Goal: Find specific page/section: Find specific page/section

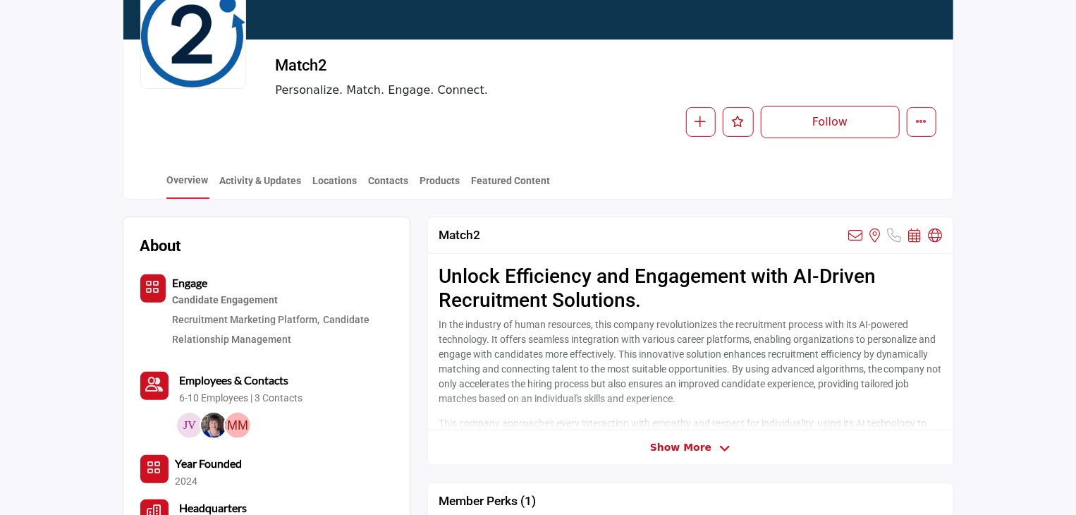
scroll to position [212, 0]
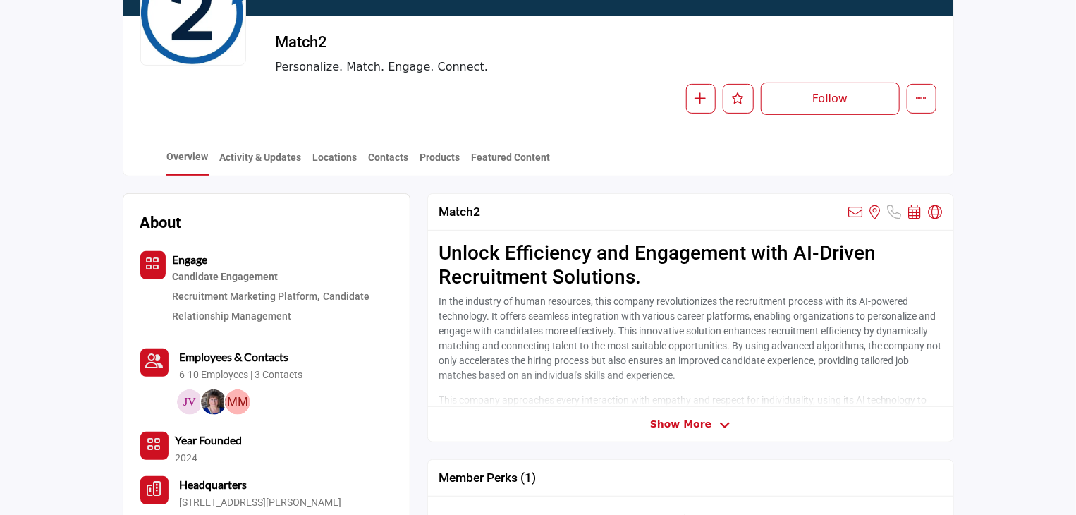
click at [707, 427] on span "Show More" at bounding box center [680, 424] width 61 height 15
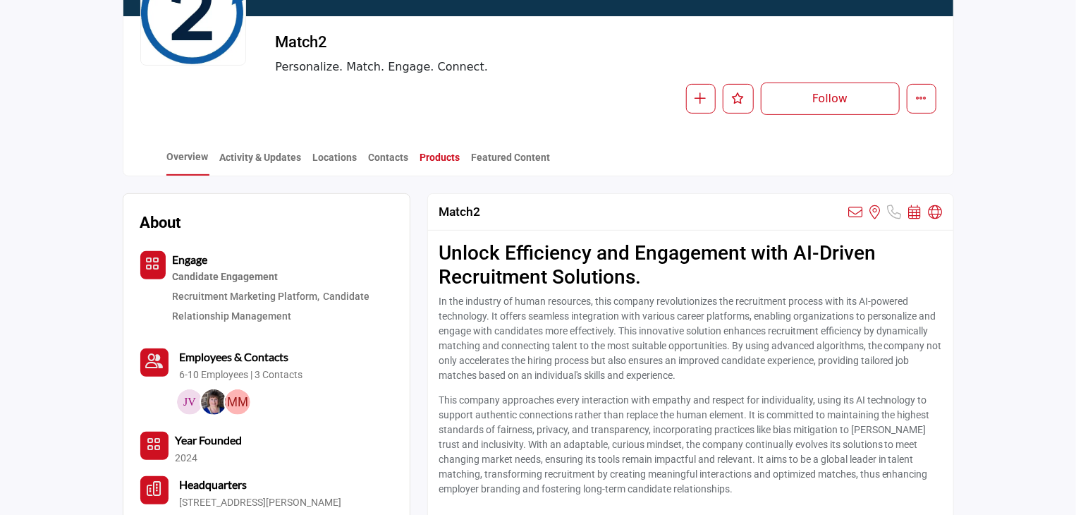
click at [450, 150] on link "Products" at bounding box center [441, 162] width 42 height 25
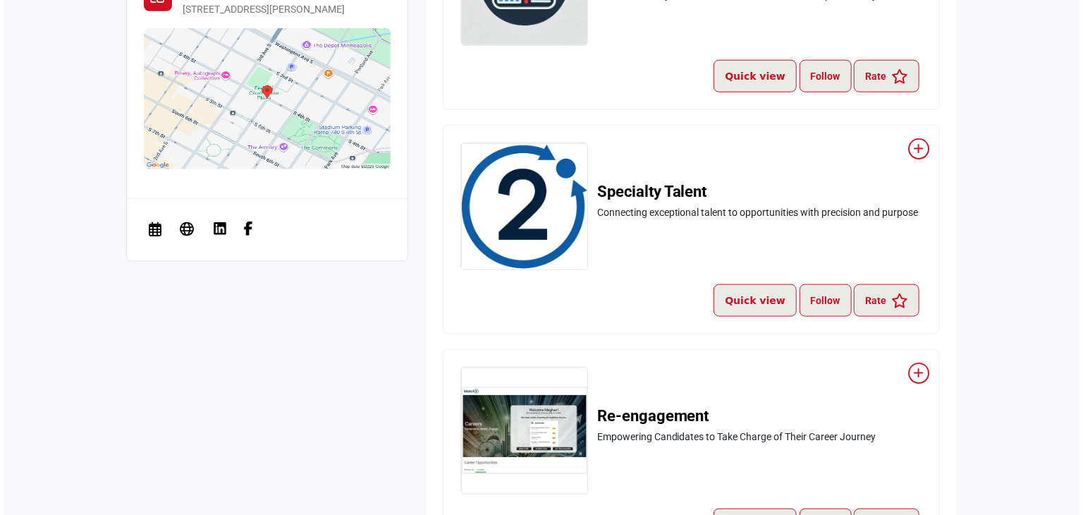
scroll to position [705, 0]
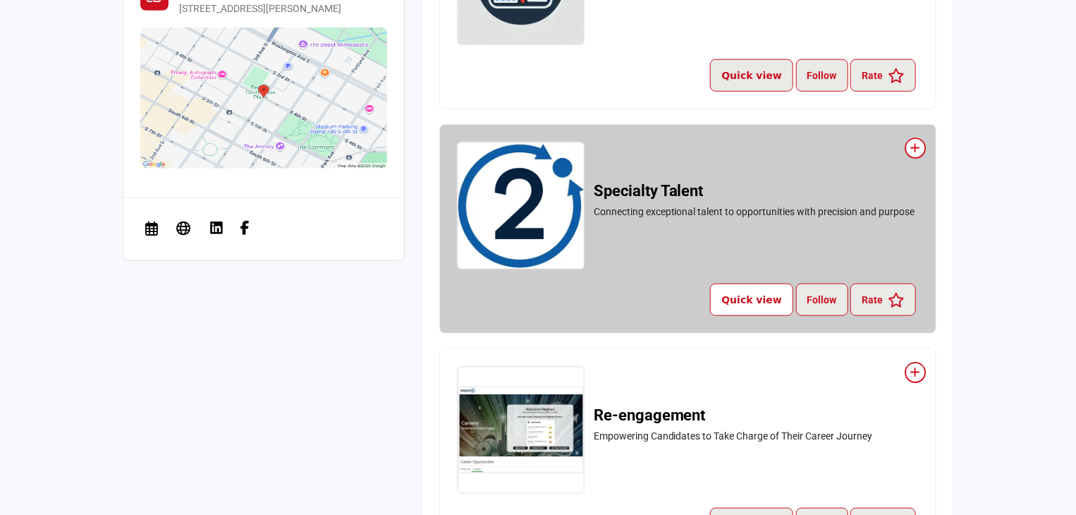
click at [751, 299] on button "Quick view" at bounding box center [751, 299] width 83 height 32
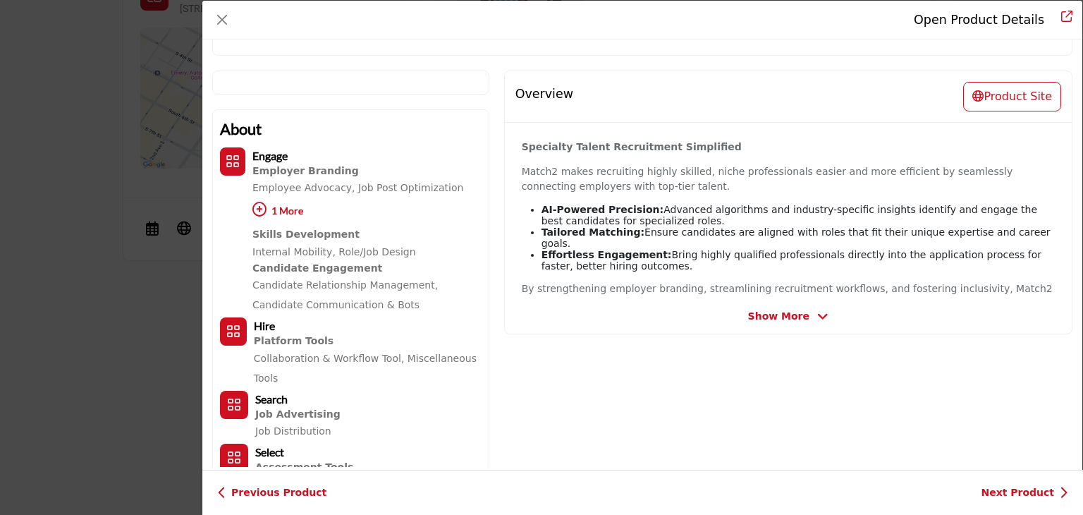
scroll to position [193, 0]
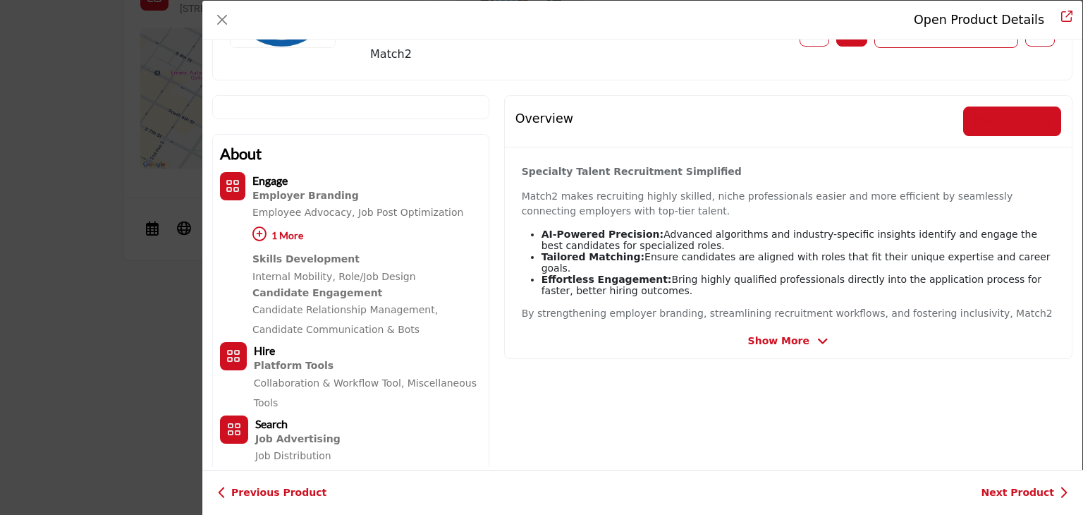
click at [1001, 118] on button "Product Site" at bounding box center [1012, 121] width 98 height 30
